Goal: Information Seeking & Learning: Learn about a topic

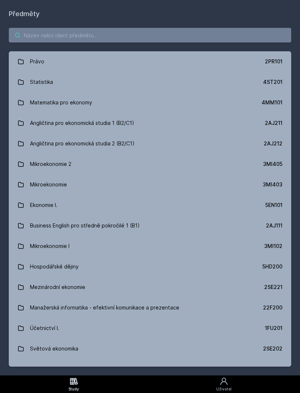
click at [170, 36] on input "search" at bounding box center [150, 35] width 283 height 15
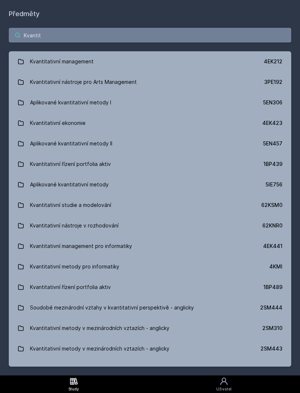
type input "Kvantit"
click at [162, 61] on link "Kvantitativní management 4EK212" at bounding box center [150, 61] width 283 height 21
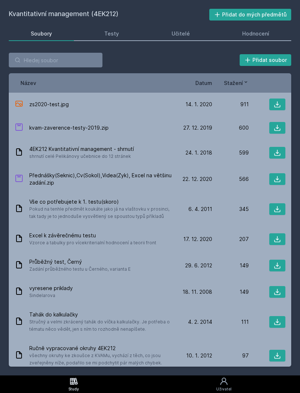
click at [256, 33] on div "Hodnocení" at bounding box center [255, 33] width 27 height 7
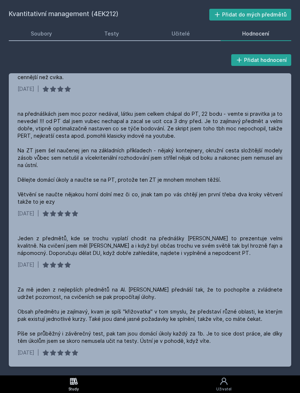
scroll to position [177, 0]
click at [193, 33] on link "Učitelé" at bounding box center [181, 33] width 62 height 15
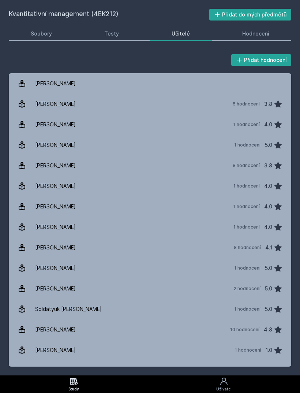
click at [252, 32] on div "Hodnocení" at bounding box center [255, 33] width 27 height 7
